Goal: Task Accomplishment & Management: Manage account settings

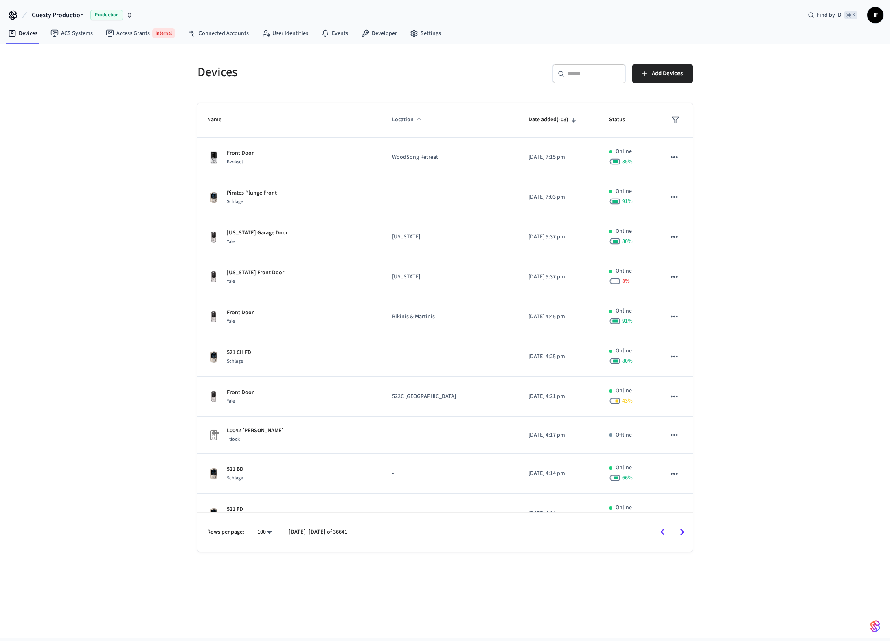
click at [392, 121] on span "Location" at bounding box center [408, 120] width 32 height 13
click at [415, 119] on icon "sticky table" at bounding box center [418, 119] width 7 height 7
click at [392, 119] on span "Location" at bounding box center [408, 120] width 32 height 13
click at [415, 119] on icon "sticky table" at bounding box center [418, 119] width 7 height 7
click at [377, 88] on div "Devices" at bounding box center [314, 72] width 252 height 36
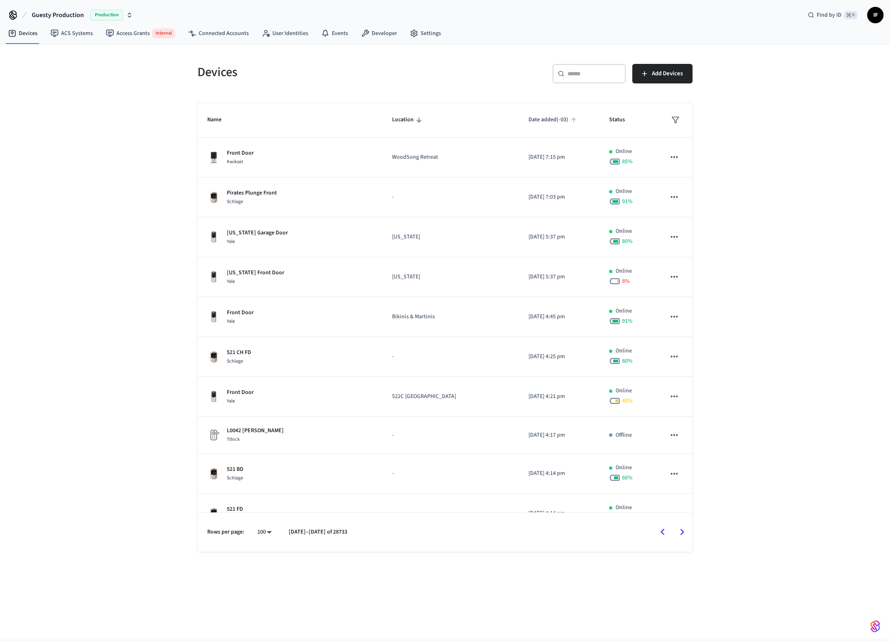
click at [552, 120] on span "Date added (-03)" at bounding box center [553, 120] width 50 height 13
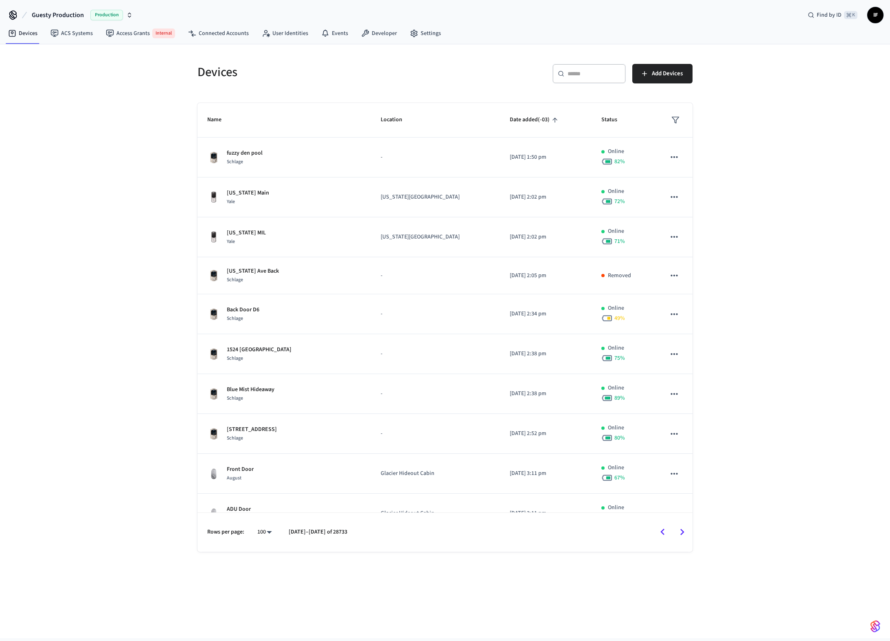
click at [551, 117] on icon "sticky table" at bounding box center [554, 119] width 7 height 7
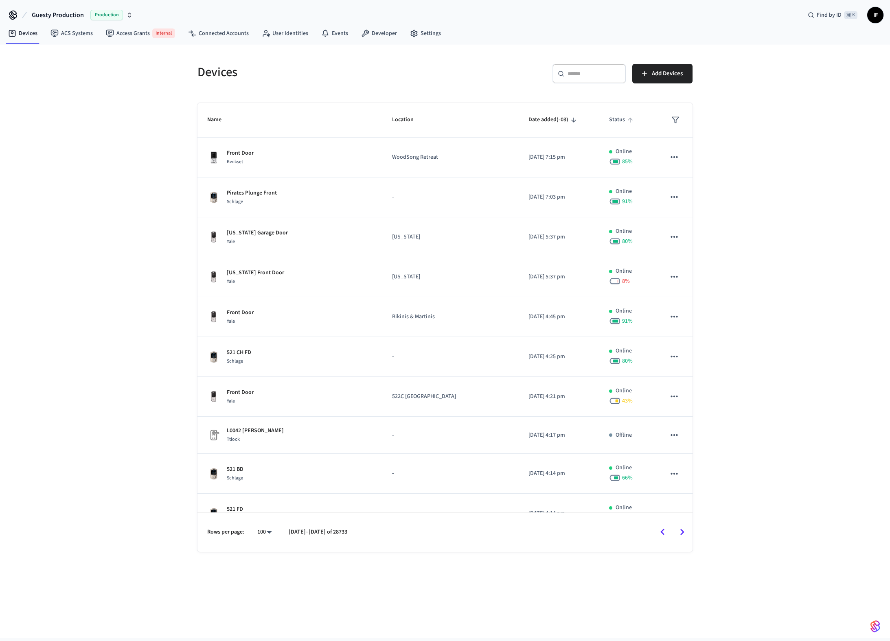
click at [615, 123] on span "Status" at bounding box center [622, 120] width 26 height 13
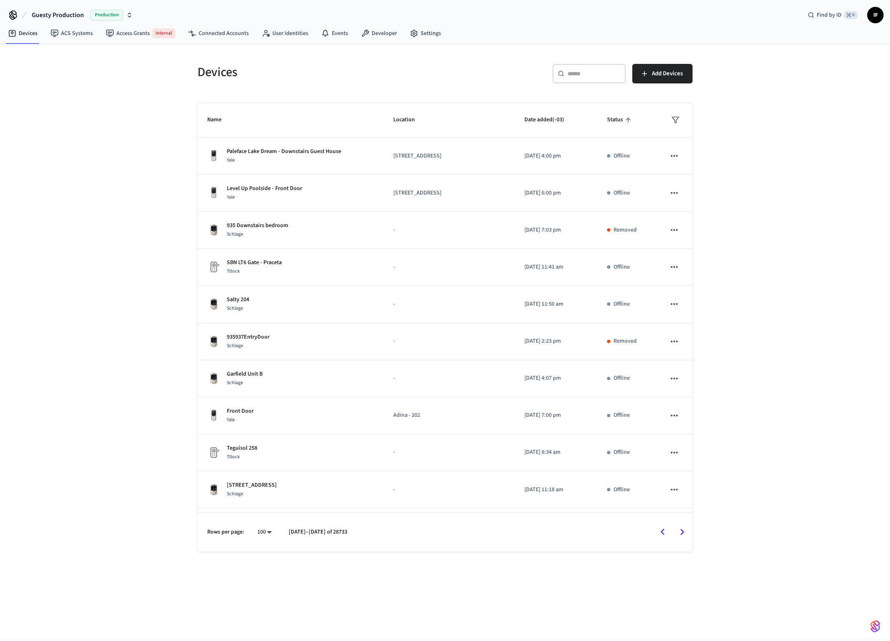
click at [615, 122] on span "Status" at bounding box center [620, 120] width 26 height 13
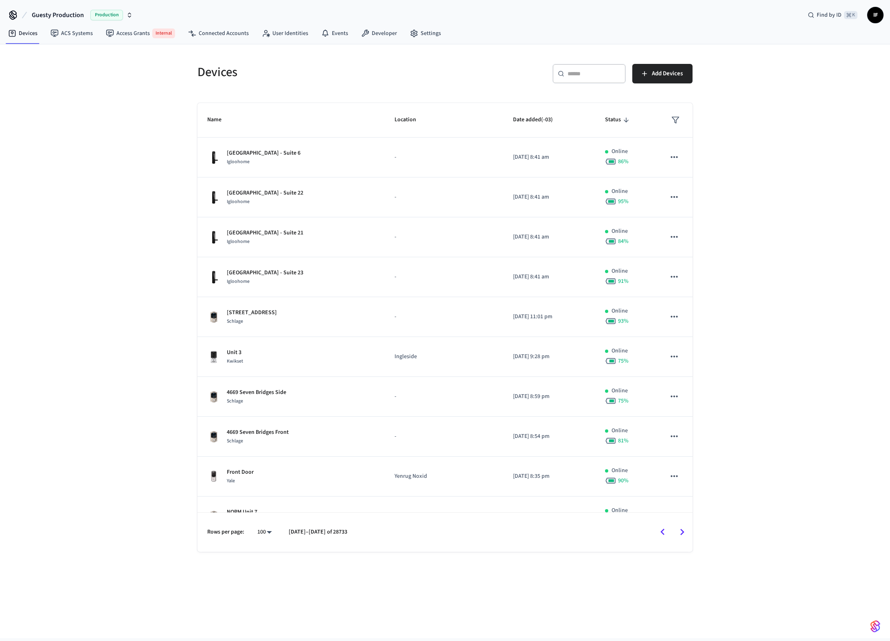
click at [672, 123] on icon "sticky table" at bounding box center [675, 120] width 8 height 8
click at [751, 99] on div at bounding box center [445, 320] width 890 height 641
click at [137, 280] on div "Devices ​ ​ Add Devices Name Location Date added (-03) Status [GEOGRAPHIC_DATA]…" at bounding box center [445, 341] width 890 height 594
